Goal: Information Seeking & Learning: Find specific fact

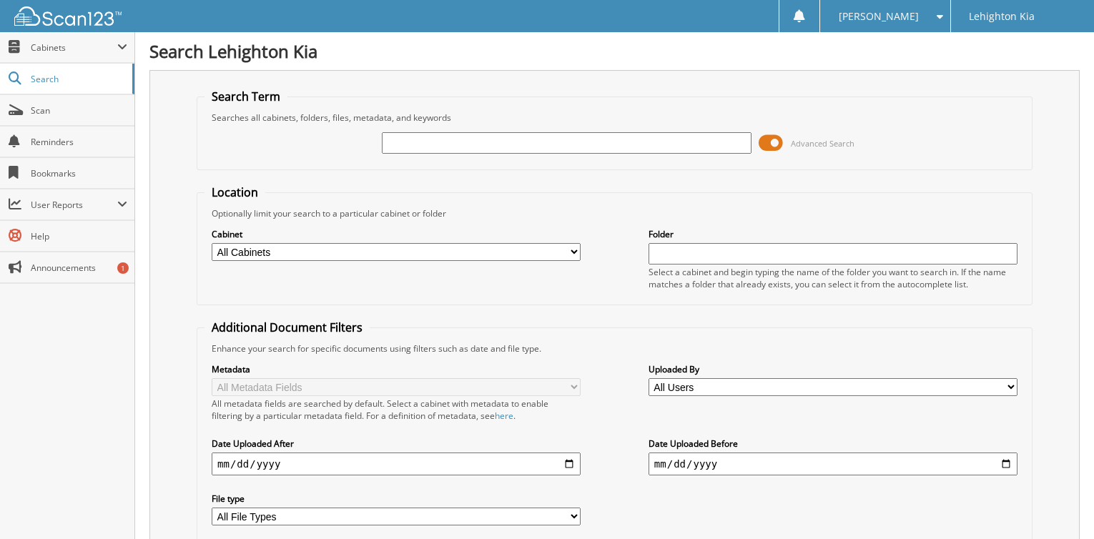
click at [441, 140] on input "text" at bounding box center [566, 142] width 369 height 21
type input "1611624"
type input "1612447"
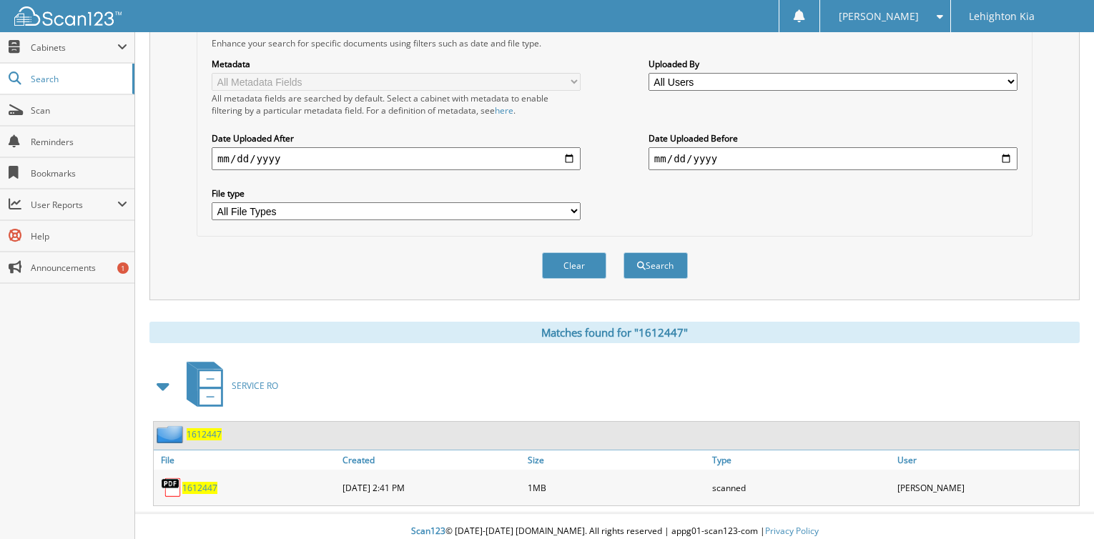
scroll to position [316, 0]
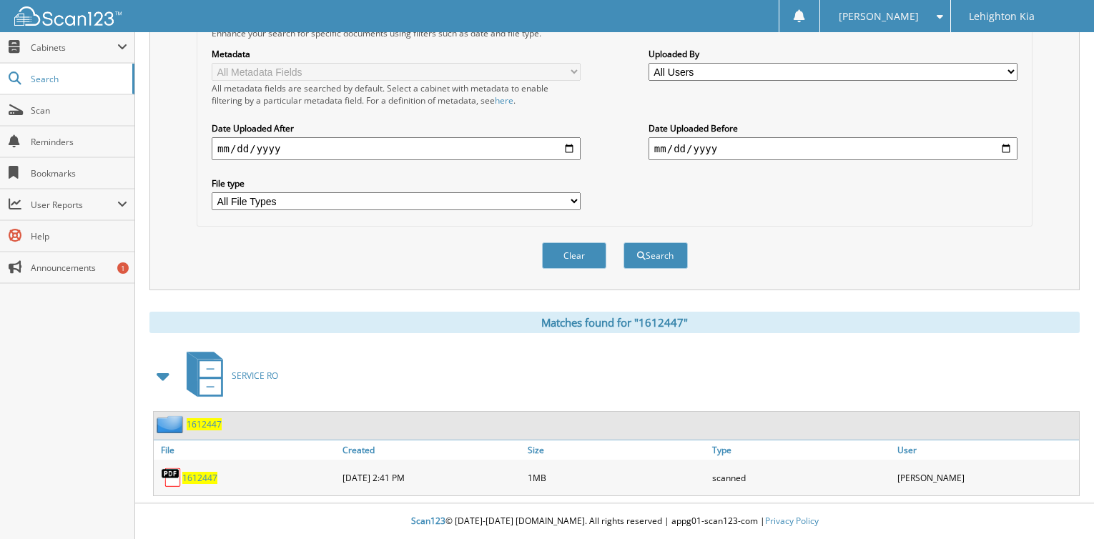
click at [202, 476] on span "1612447" at bounding box center [199, 478] width 35 height 12
